Goal: Task Accomplishment & Management: Use online tool/utility

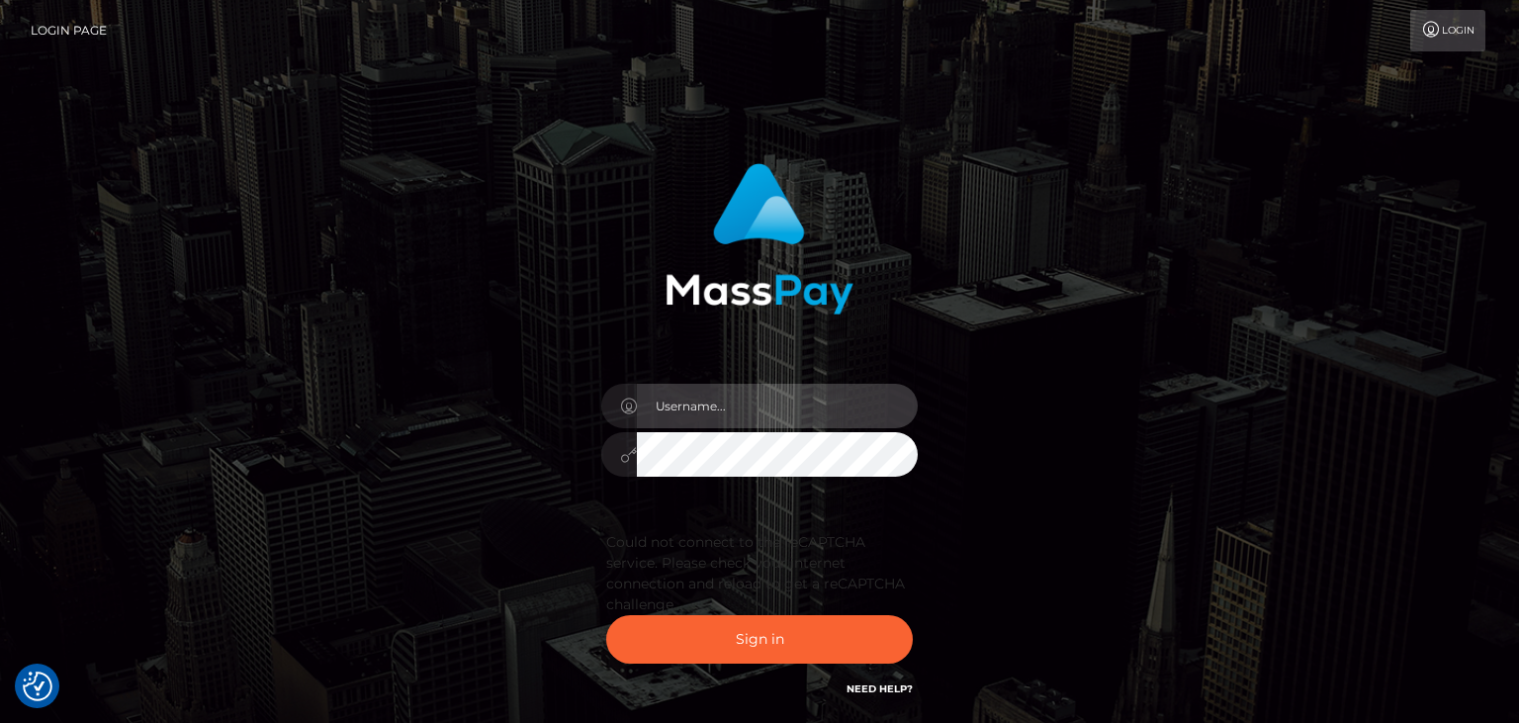
type input "faisal_uplift"
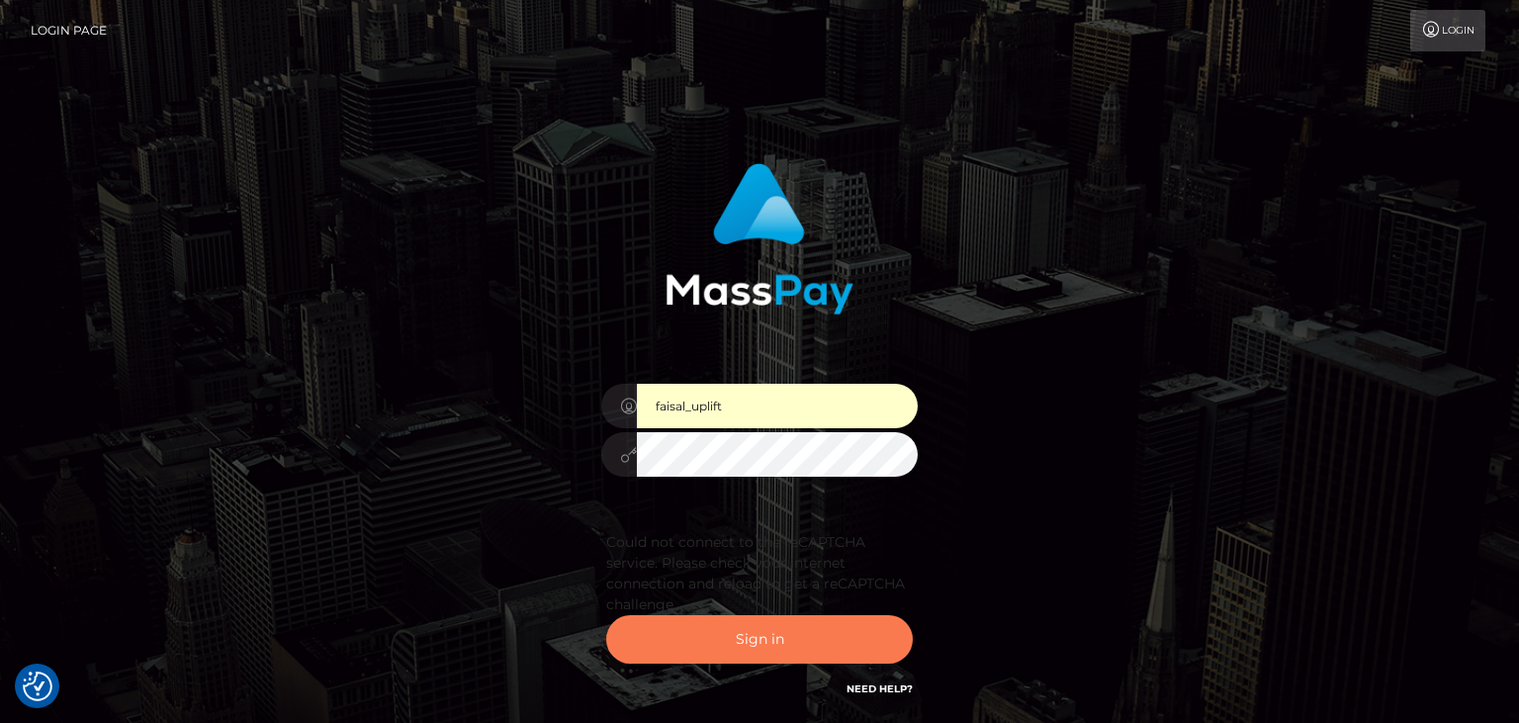
click at [696, 647] on button "Sign in" at bounding box center [759, 639] width 307 height 48
click at [712, 622] on button "Sign in" at bounding box center [759, 639] width 307 height 48
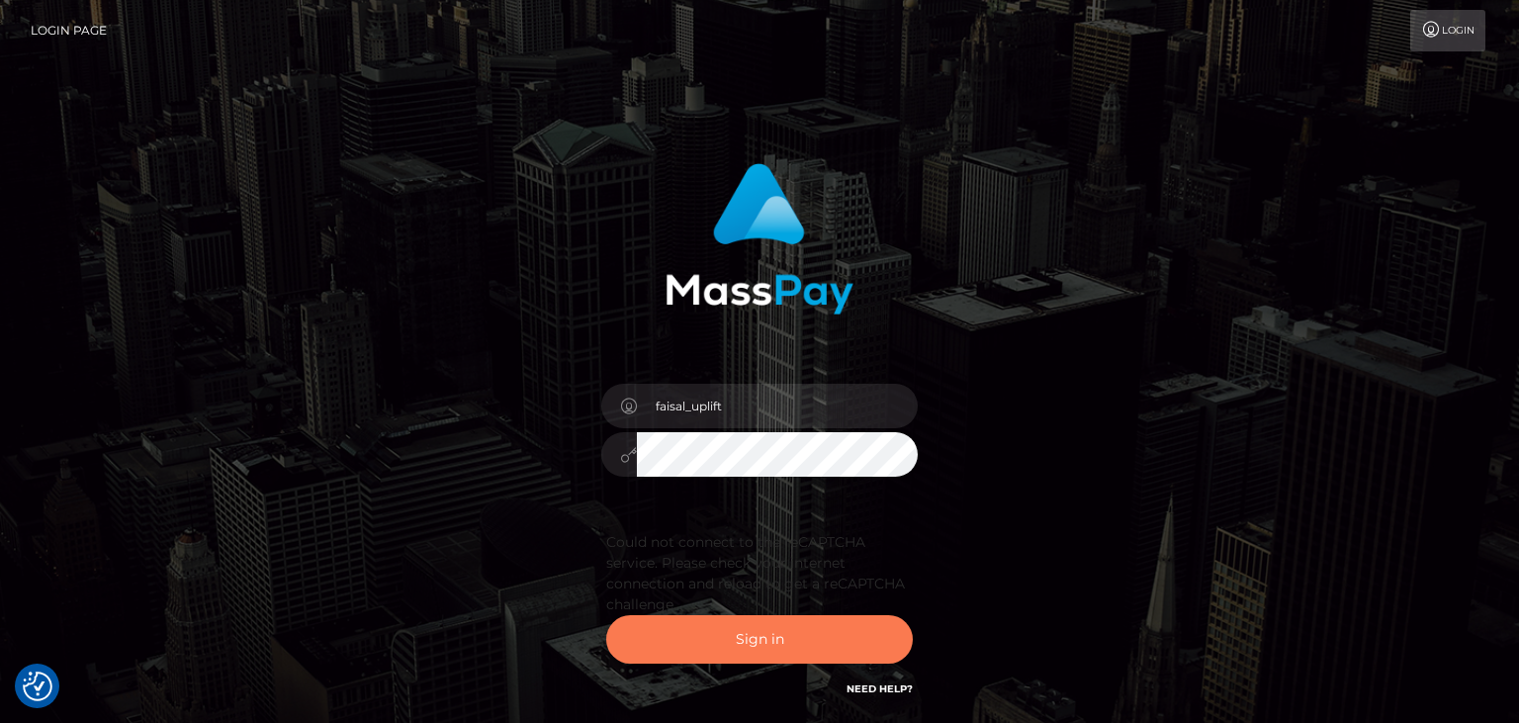
click at [727, 643] on button "Sign in" at bounding box center [759, 639] width 307 height 48
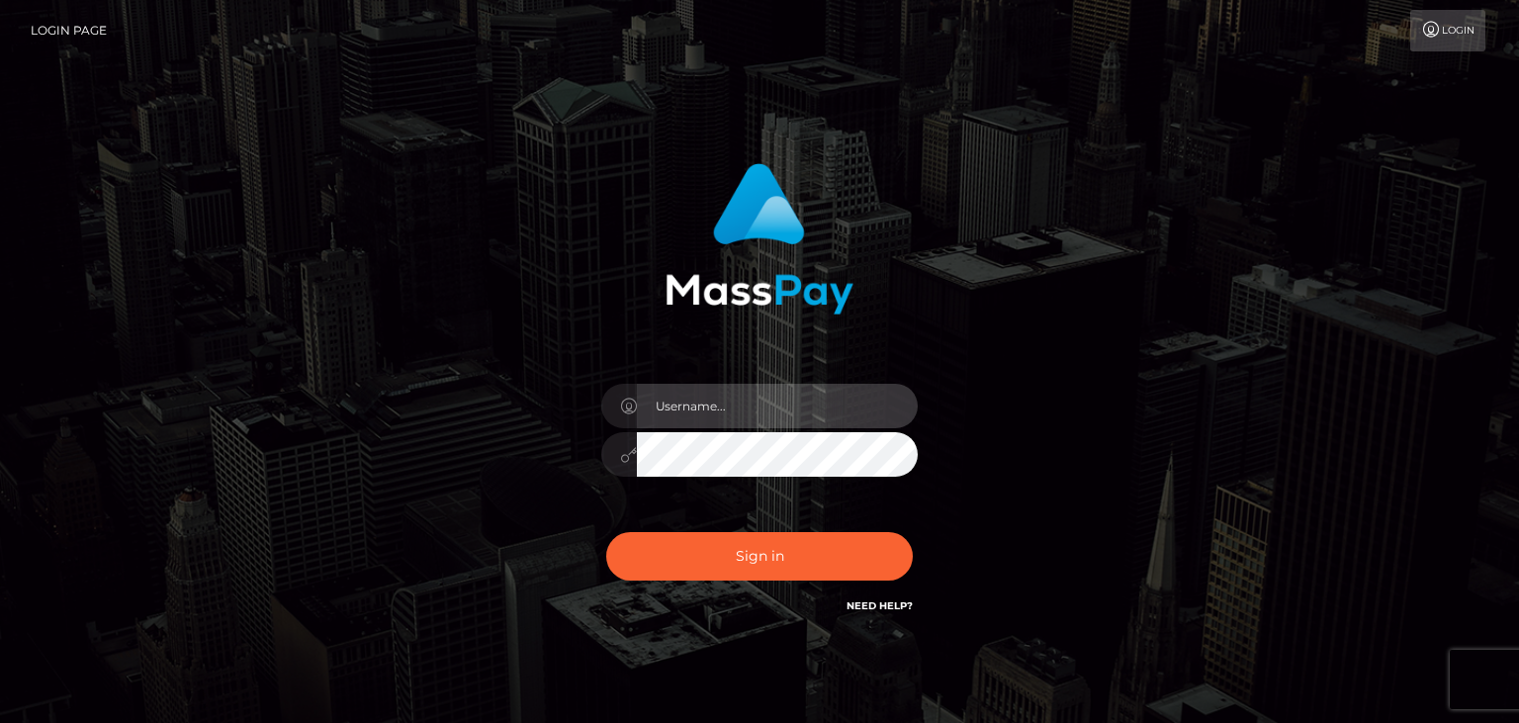
drag, startPoint x: 744, startPoint y: 385, endPoint x: 750, endPoint y: 404, distance: 20.7
click at [750, 404] on input "text" at bounding box center [777, 406] width 281 height 45
type input "faisal_uplift"
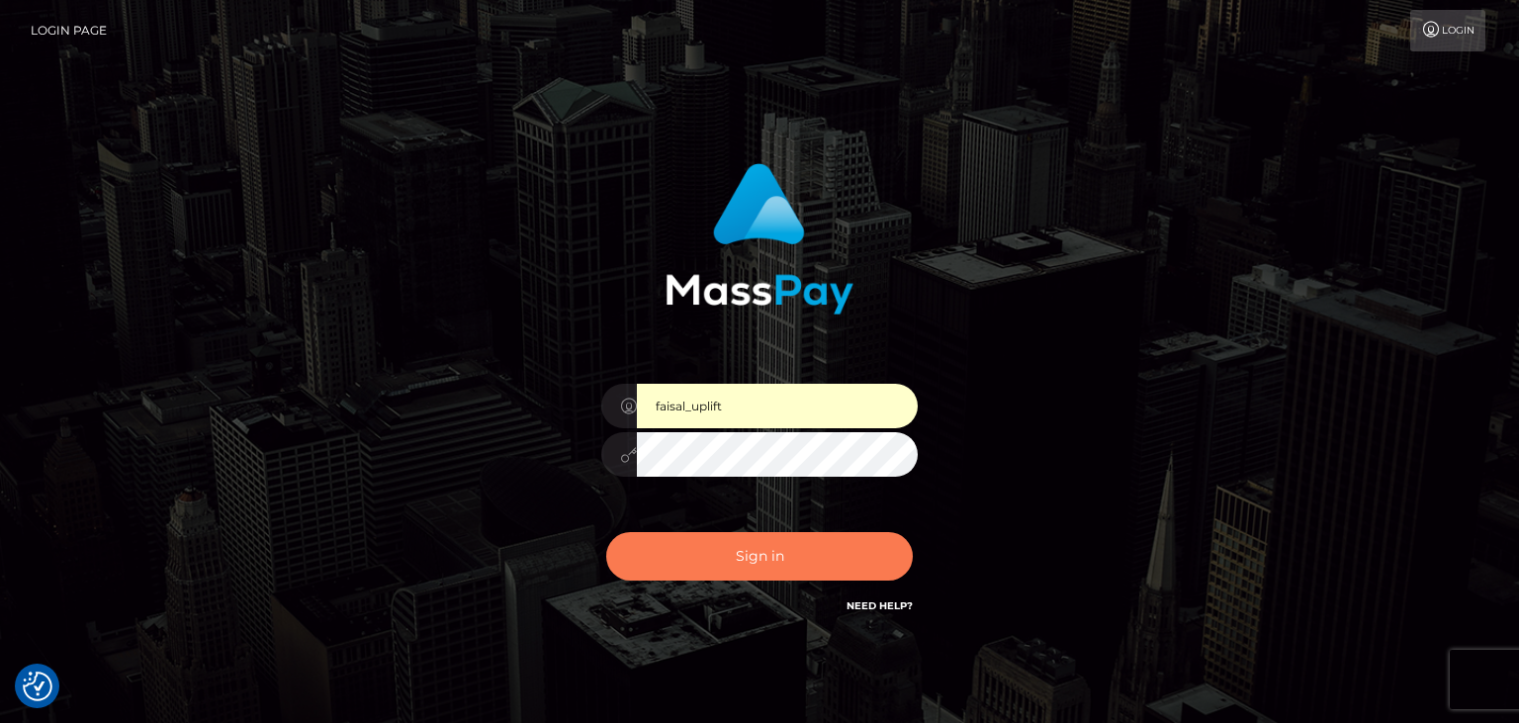
click at [732, 559] on button "Sign in" at bounding box center [759, 556] width 307 height 48
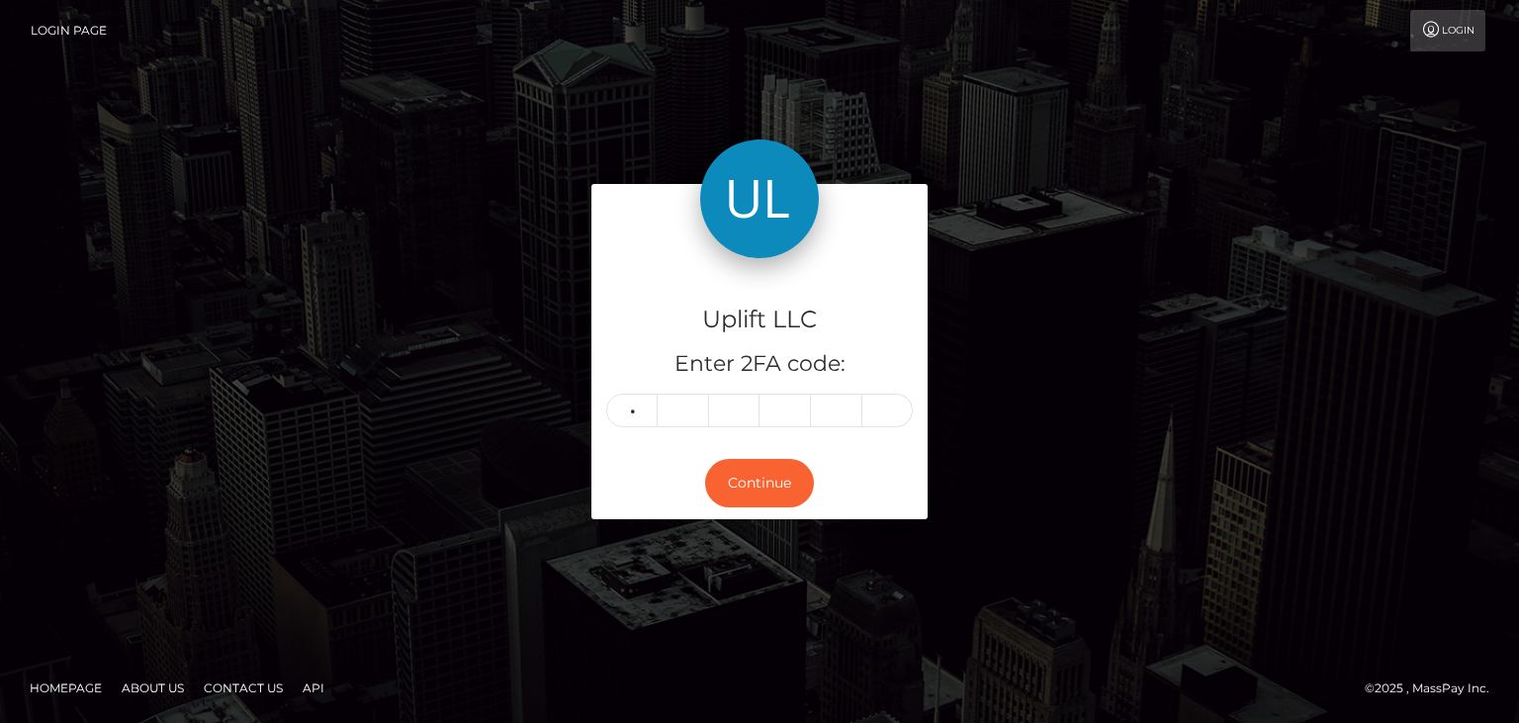
type input "0"
type input "8"
type input "6"
type input "9"
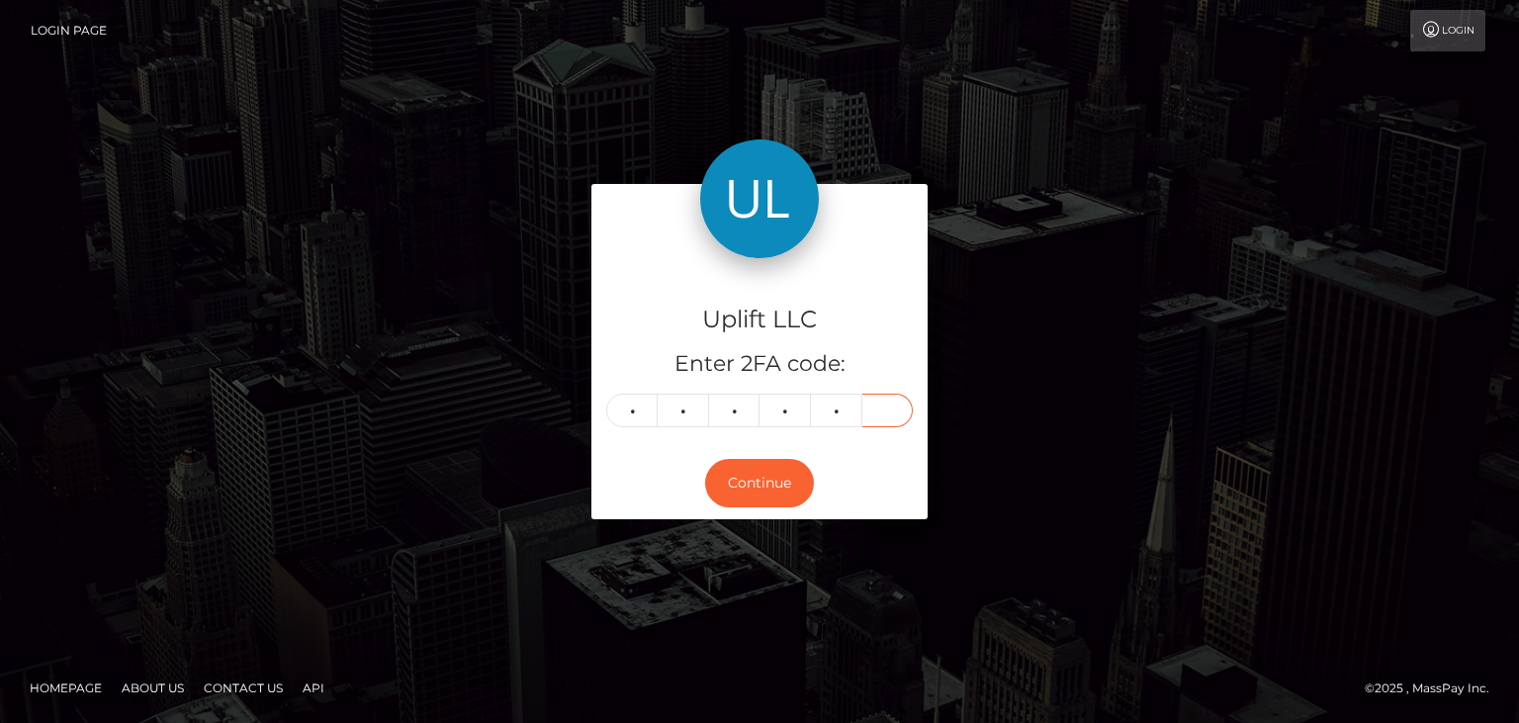
type input "3"
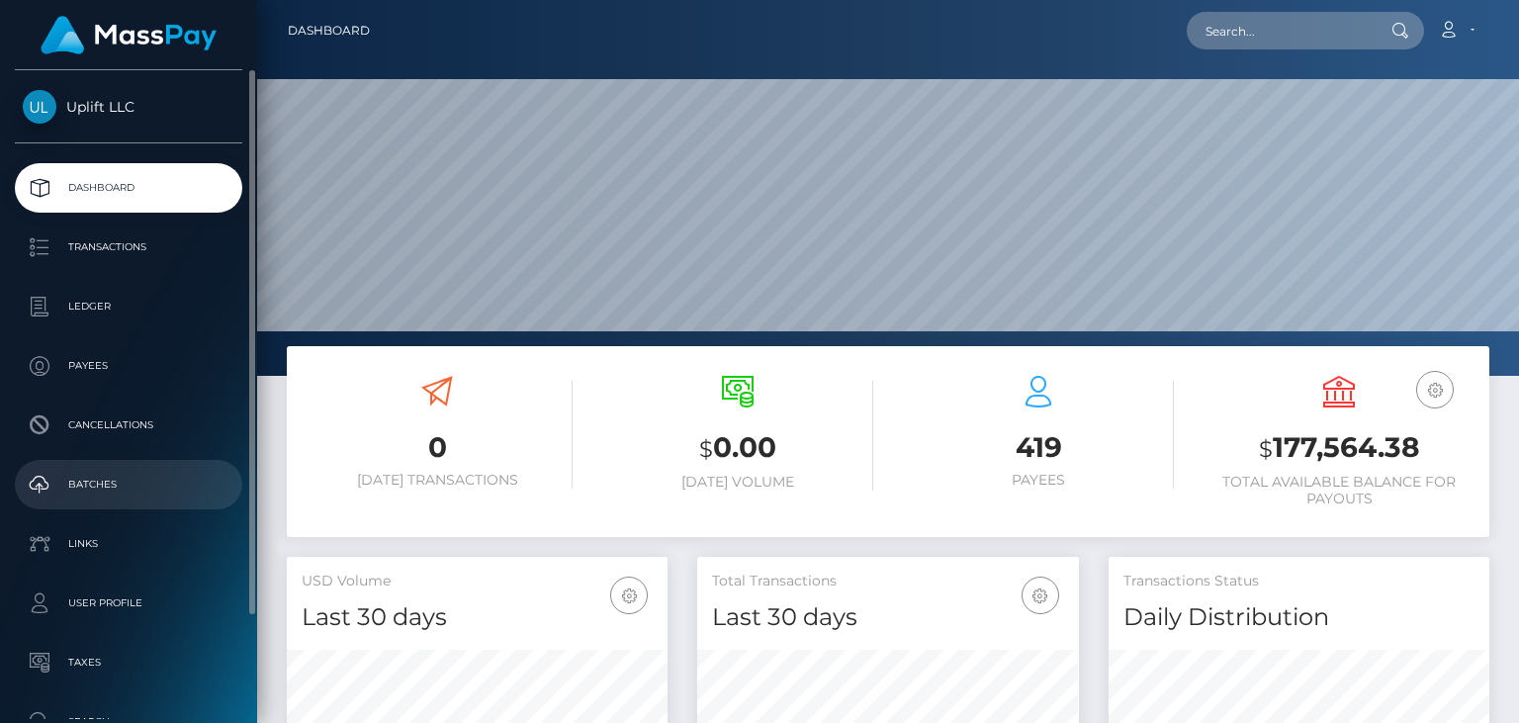
scroll to position [350, 380]
click at [112, 475] on p "Batches" at bounding box center [129, 485] width 212 height 30
